Goal: Transaction & Acquisition: Purchase product/service

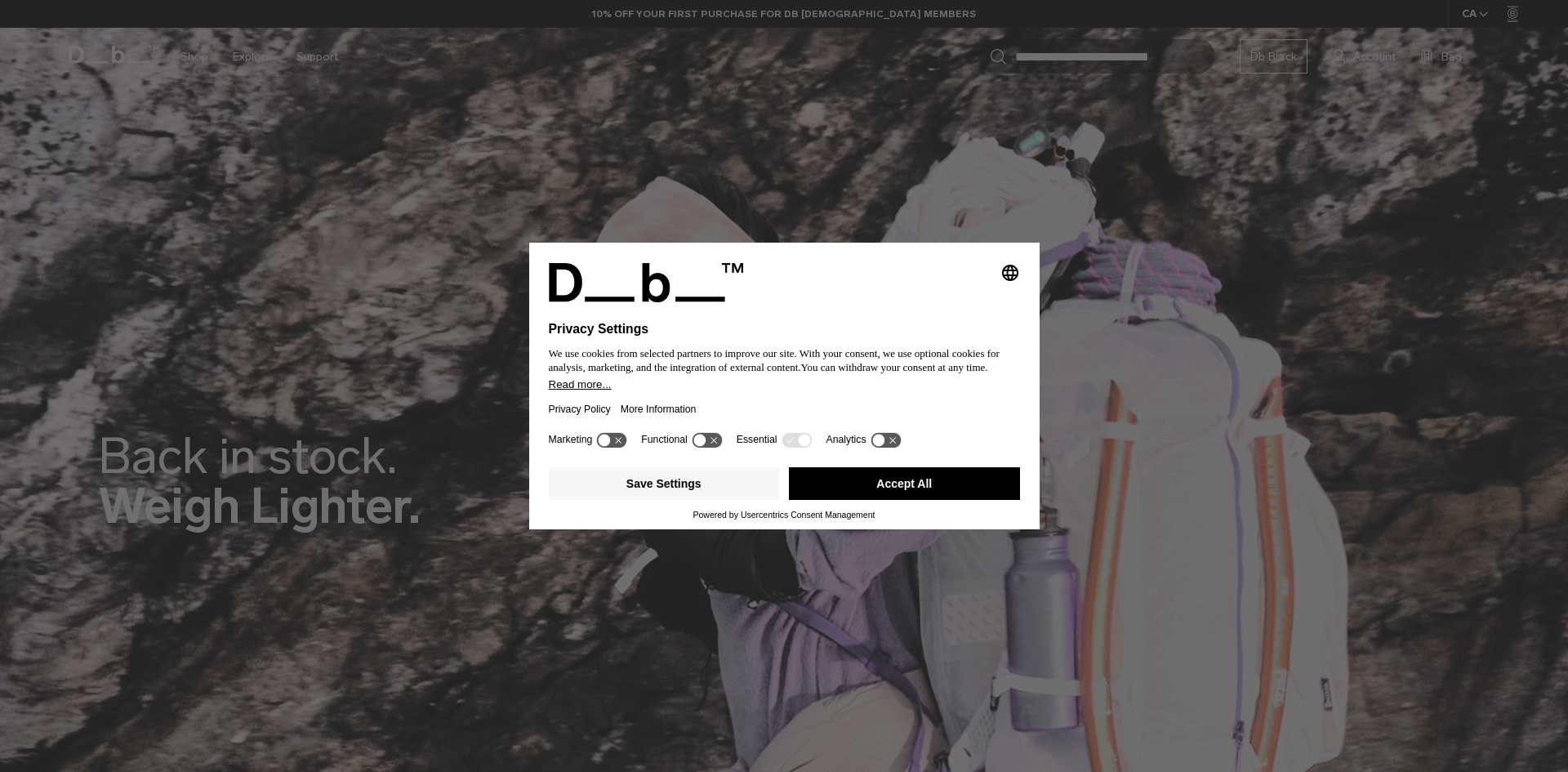
click at [881, 434] on icon at bounding box center [885, 440] width 31 height 16
click at [715, 441] on icon at bounding box center [713, 440] width 7 height 7
click at [611, 442] on icon at bounding box center [604, 439] width 12 height 12
click at [717, 445] on icon at bounding box center [715, 439] width 12 height 12
click at [614, 446] on icon at bounding box center [612, 440] width 31 height 16
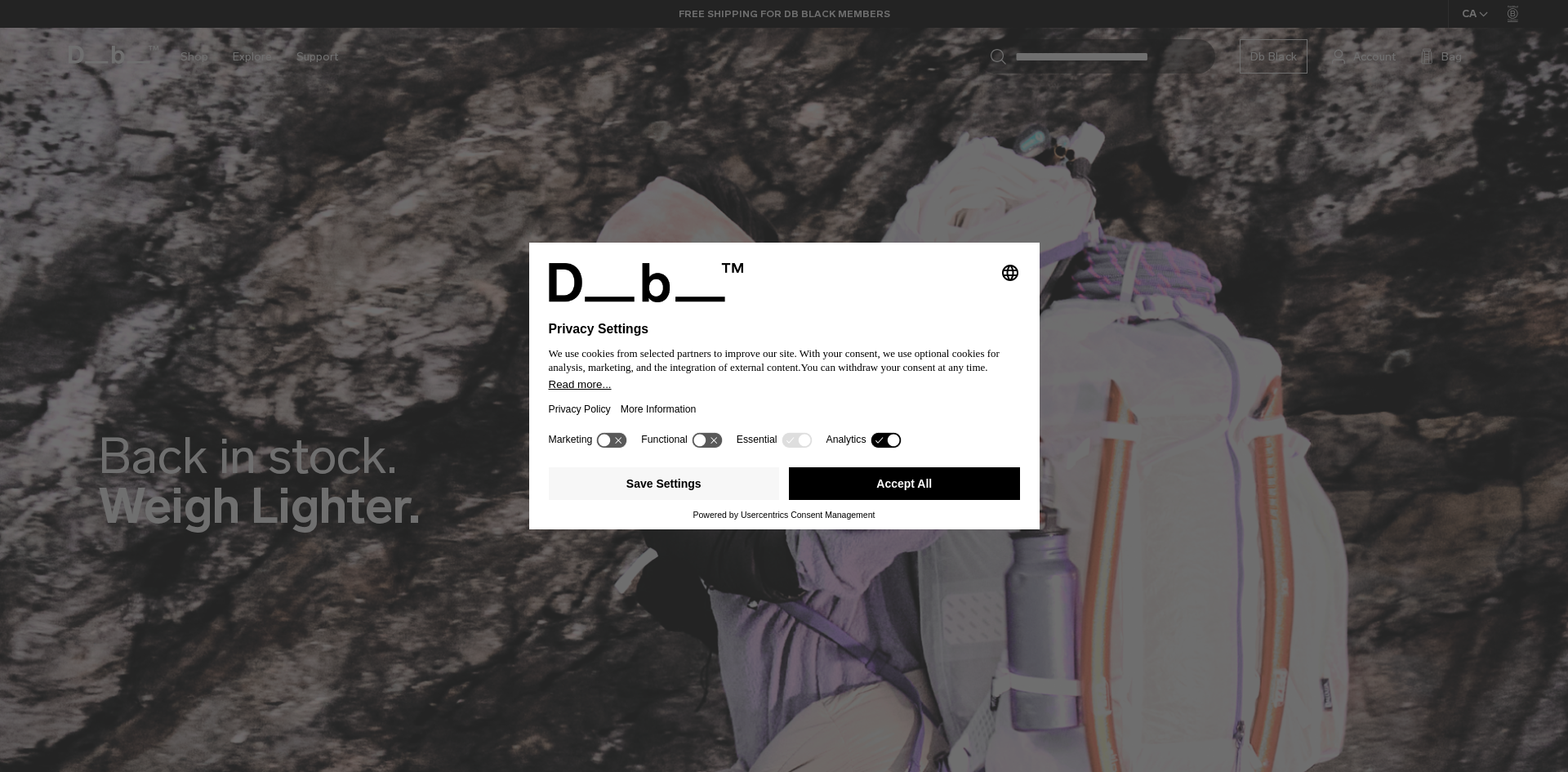
click at [888, 444] on icon at bounding box center [893, 439] width 12 height 12
click at [723, 488] on button "Save Settings" at bounding box center [665, 483] width 231 height 33
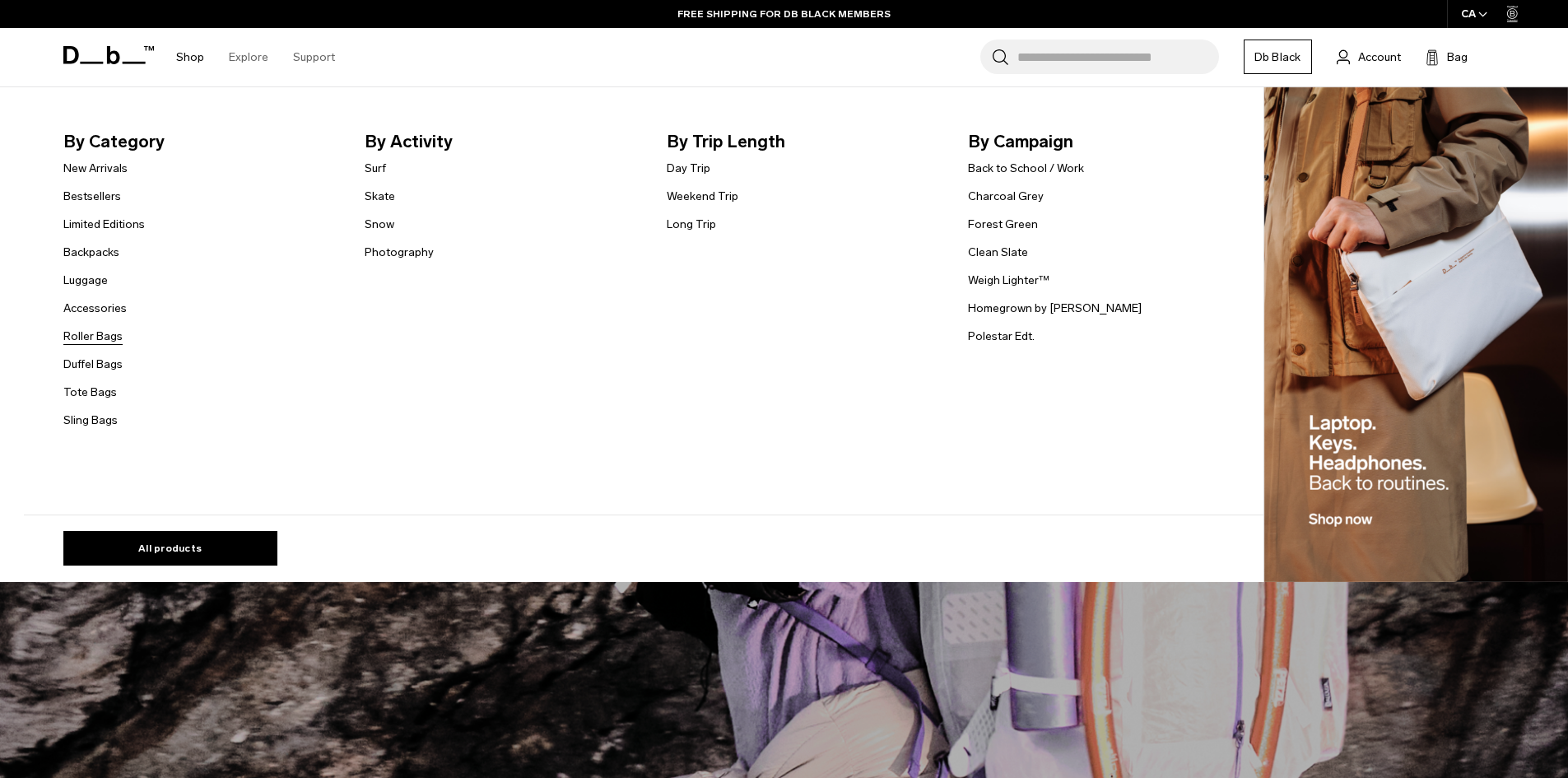
click at [106, 337] on link "Roller Bags" at bounding box center [93, 336] width 59 height 17
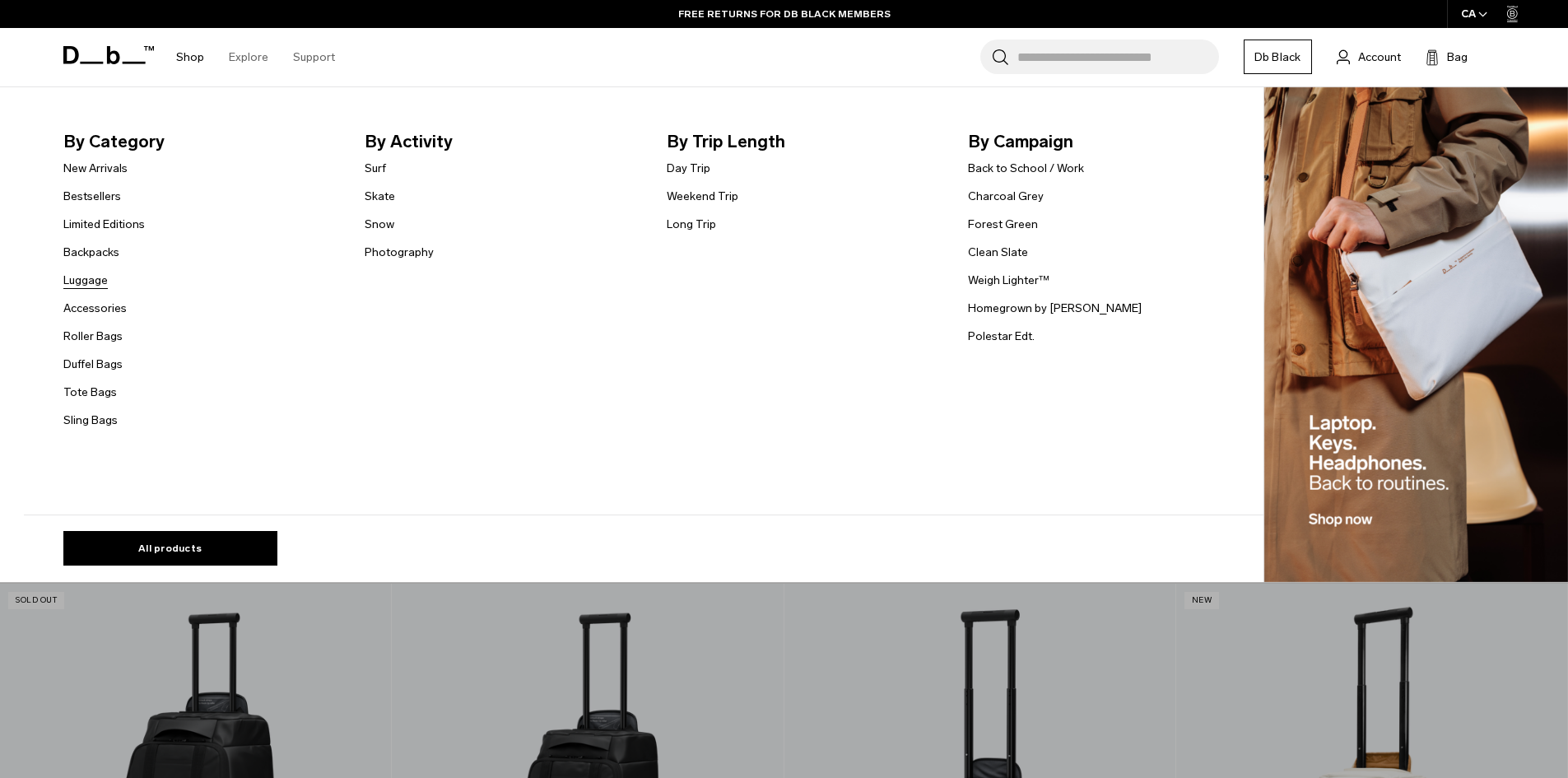
click at [107, 281] on link "Luggage" at bounding box center [86, 279] width 45 height 17
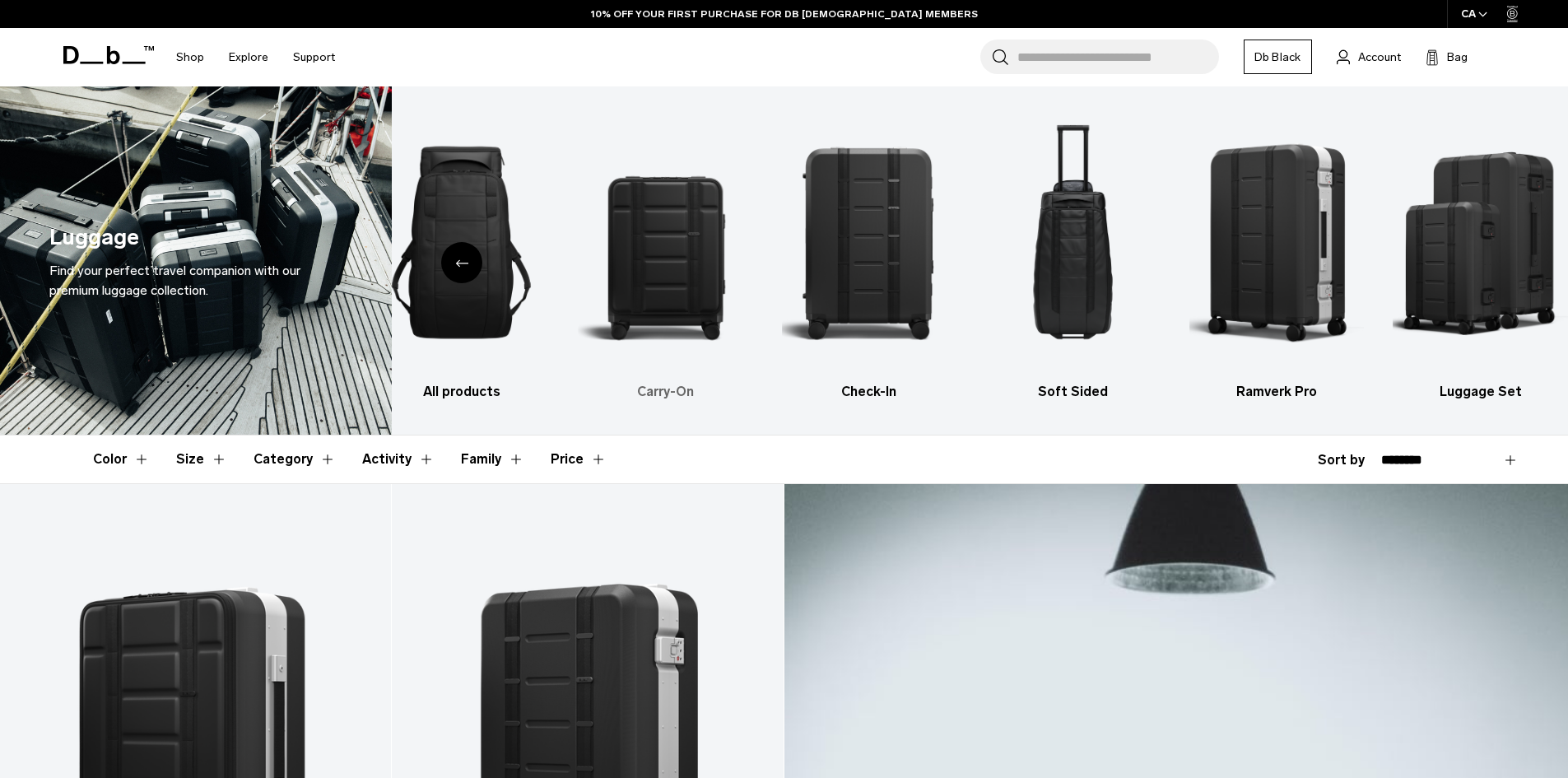
click at [674, 267] on img "2 / 6" at bounding box center [666, 241] width 175 height 262
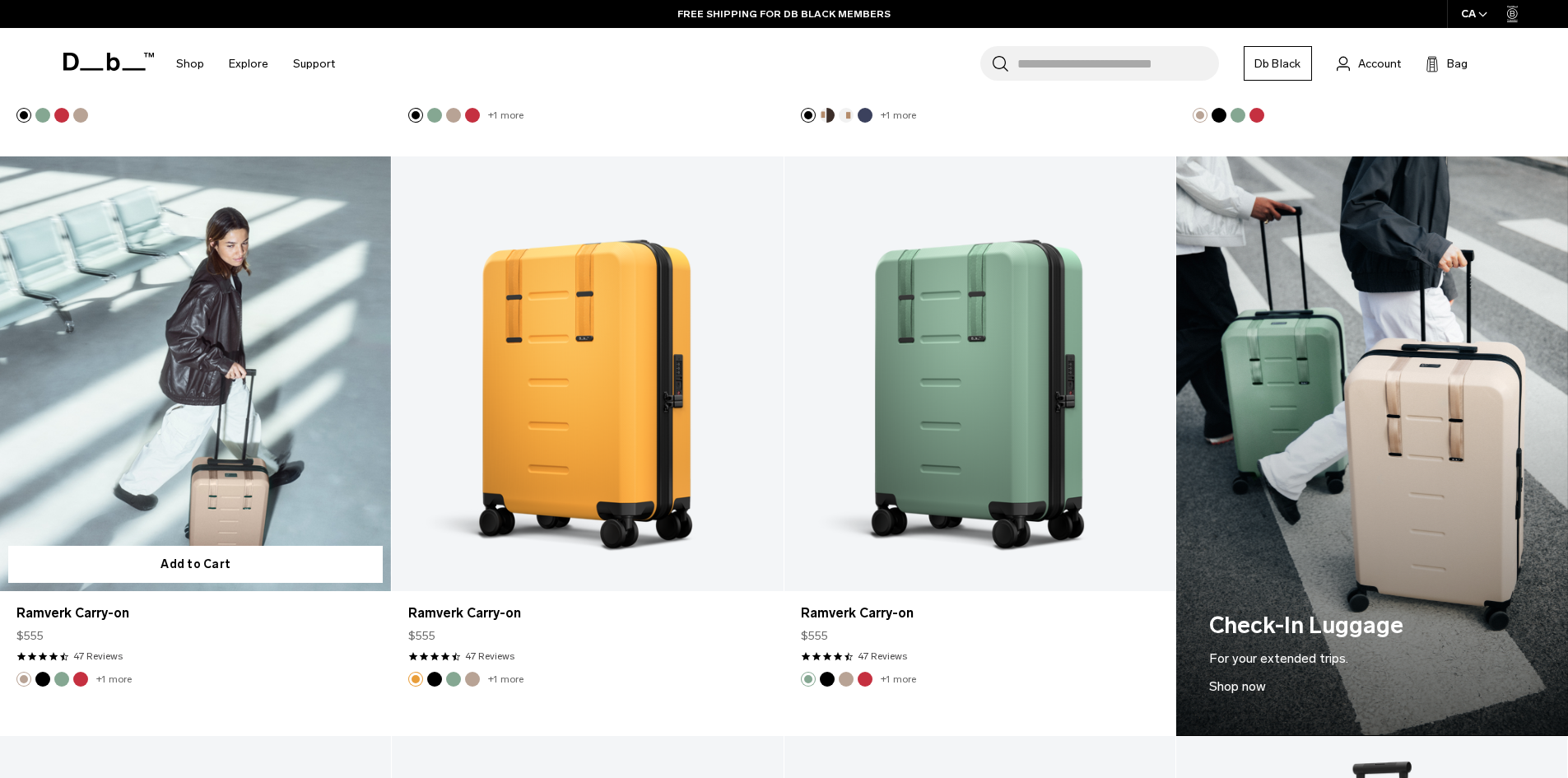
scroll to position [1455, 0]
click at [24, 678] on button "Fogbow Beige" at bounding box center [24, 680] width 15 height 15
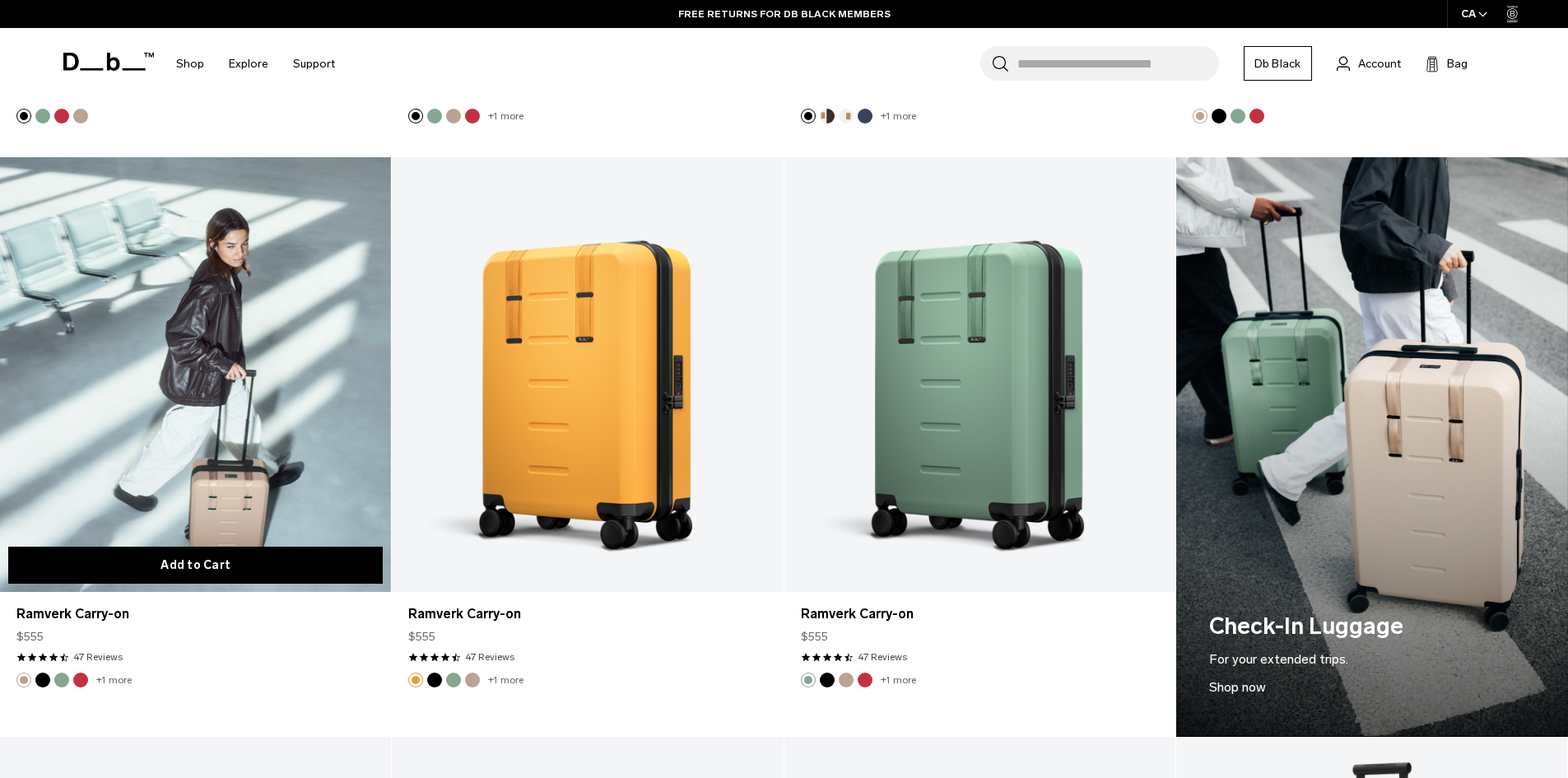
click at [222, 553] on button "Add to Cart" at bounding box center [195, 565] width 375 height 37
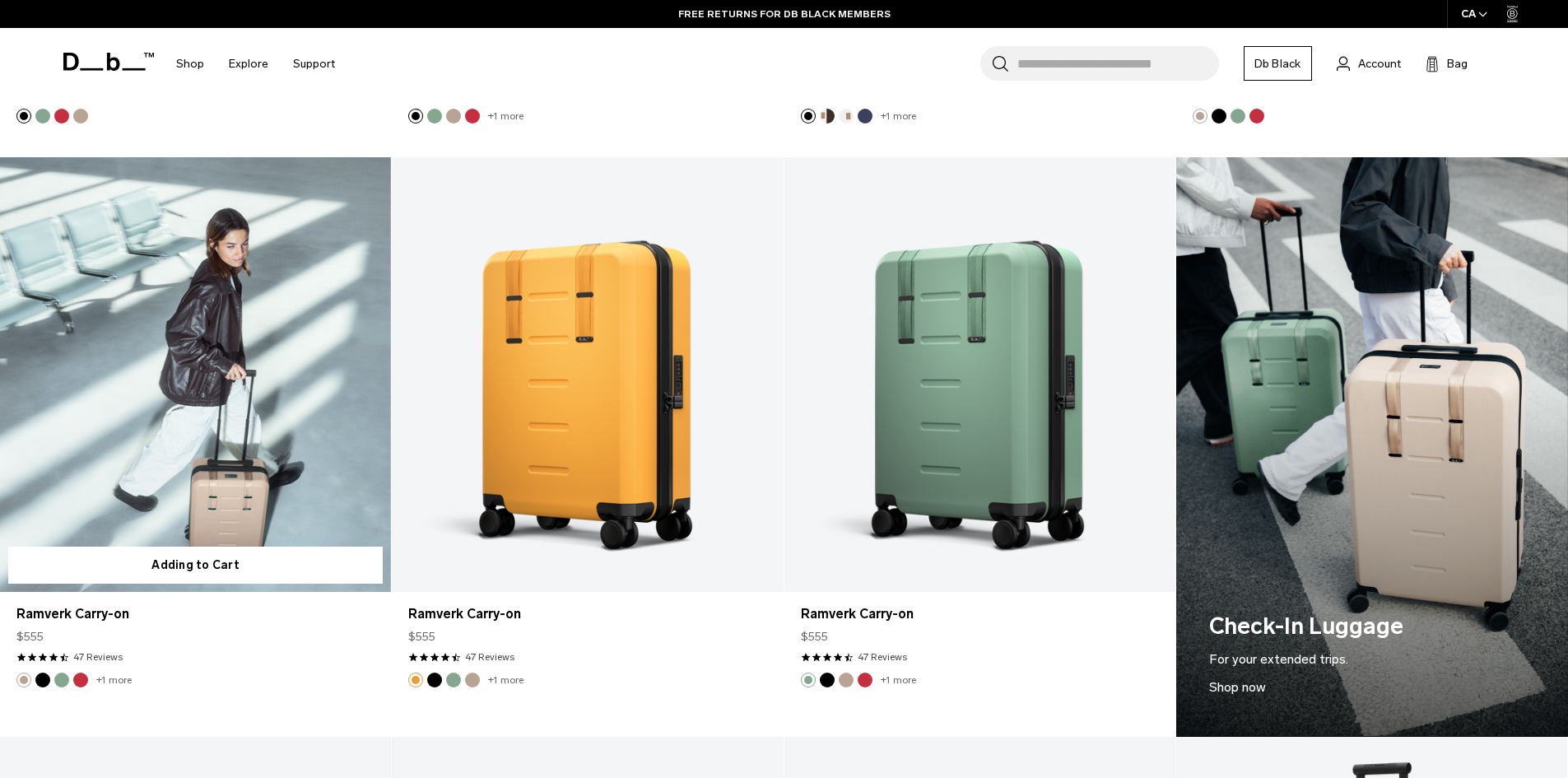
click at [295, 491] on link "Ramverk Carry-on" at bounding box center [195, 375] width 391 height 435
